Goal: Task Accomplishment & Management: Manage account settings

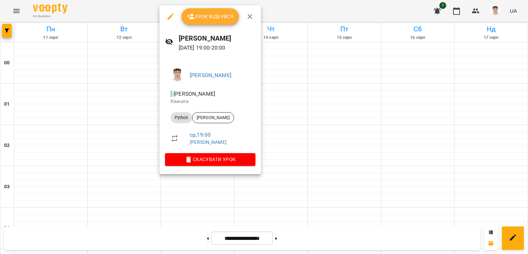
scroll to position [722, 0]
click at [196, 15] on span "Урок відбувся" at bounding box center [210, 16] width 47 height 8
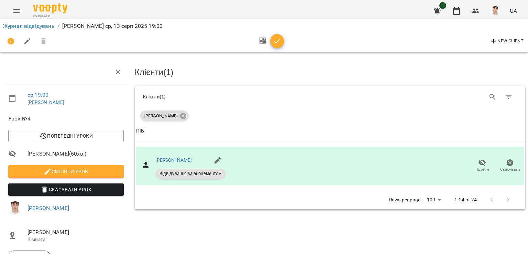
click at [79, 167] on span "Змінити урок" at bounding box center [66, 171] width 105 height 8
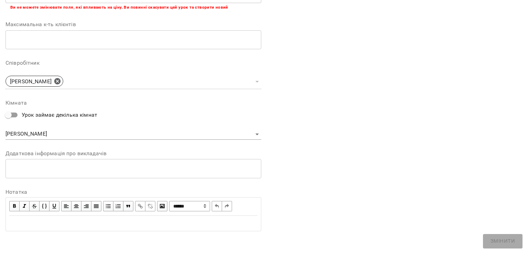
scroll to position [168, 0]
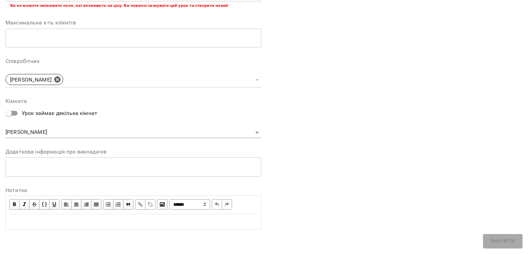
click at [83, 171] on div "* ​" at bounding box center [134, 166] width 256 height 19
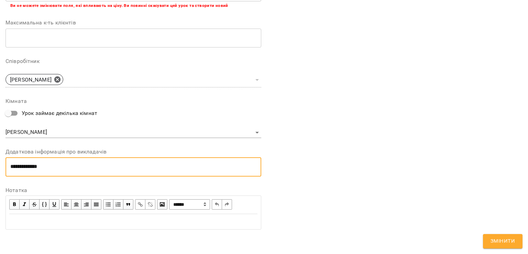
scroll to position [0, 0]
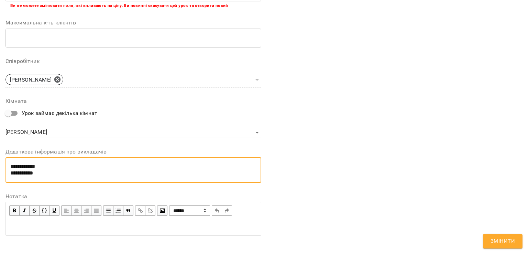
type textarea "**********"
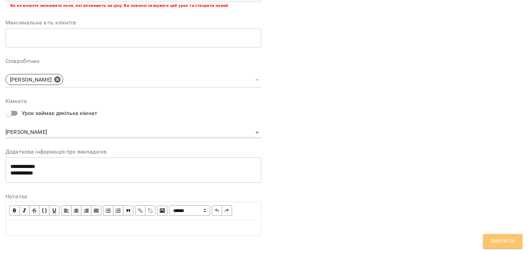
click at [499, 244] on span "Змінити" at bounding box center [503, 241] width 24 height 9
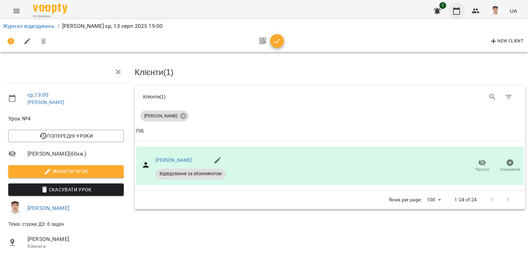
click at [457, 8] on icon "button" at bounding box center [457, 11] width 8 height 8
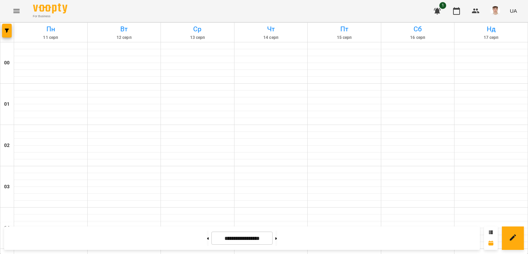
scroll to position [757, 0]
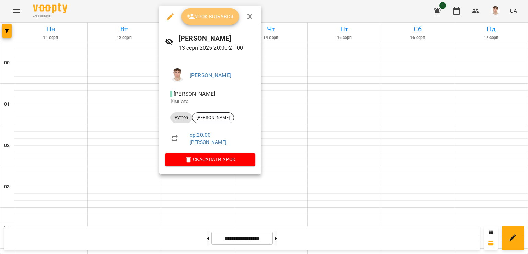
click at [205, 14] on span "Урок відбувся" at bounding box center [210, 16] width 47 height 8
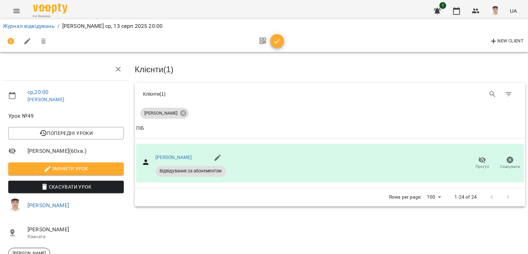
scroll to position [56, 0]
click at [74, 164] on span "Змінити урок" at bounding box center [66, 168] width 105 height 8
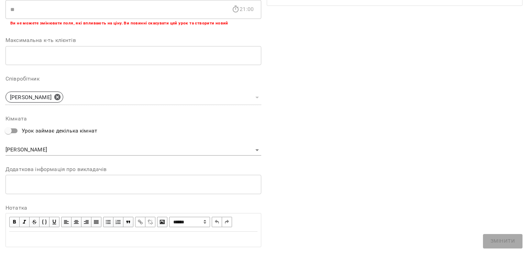
scroll to position [168, 0]
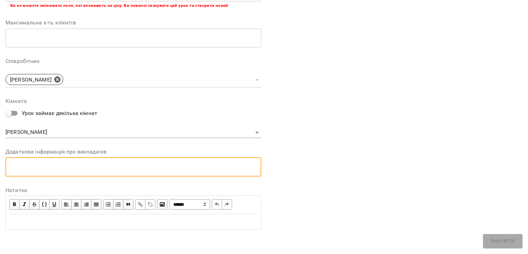
click at [95, 168] on textarea at bounding box center [133, 166] width 246 height 7
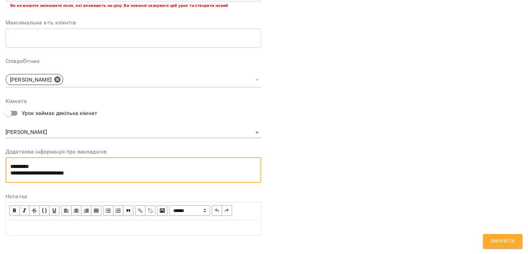
type textarea "**********"
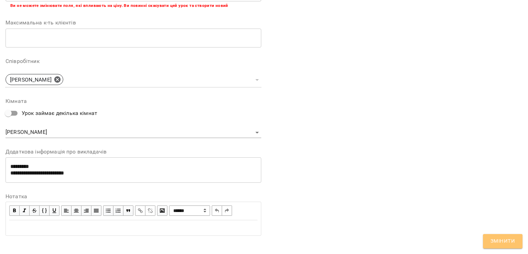
click at [492, 241] on span "Змінити" at bounding box center [503, 241] width 24 height 9
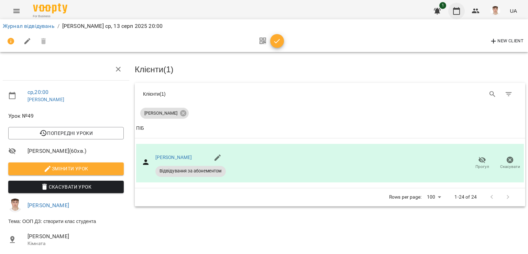
click at [461, 11] on button "button" at bounding box center [457, 11] width 17 height 17
